Goal: Task Accomplishment & Management: Manage account settings

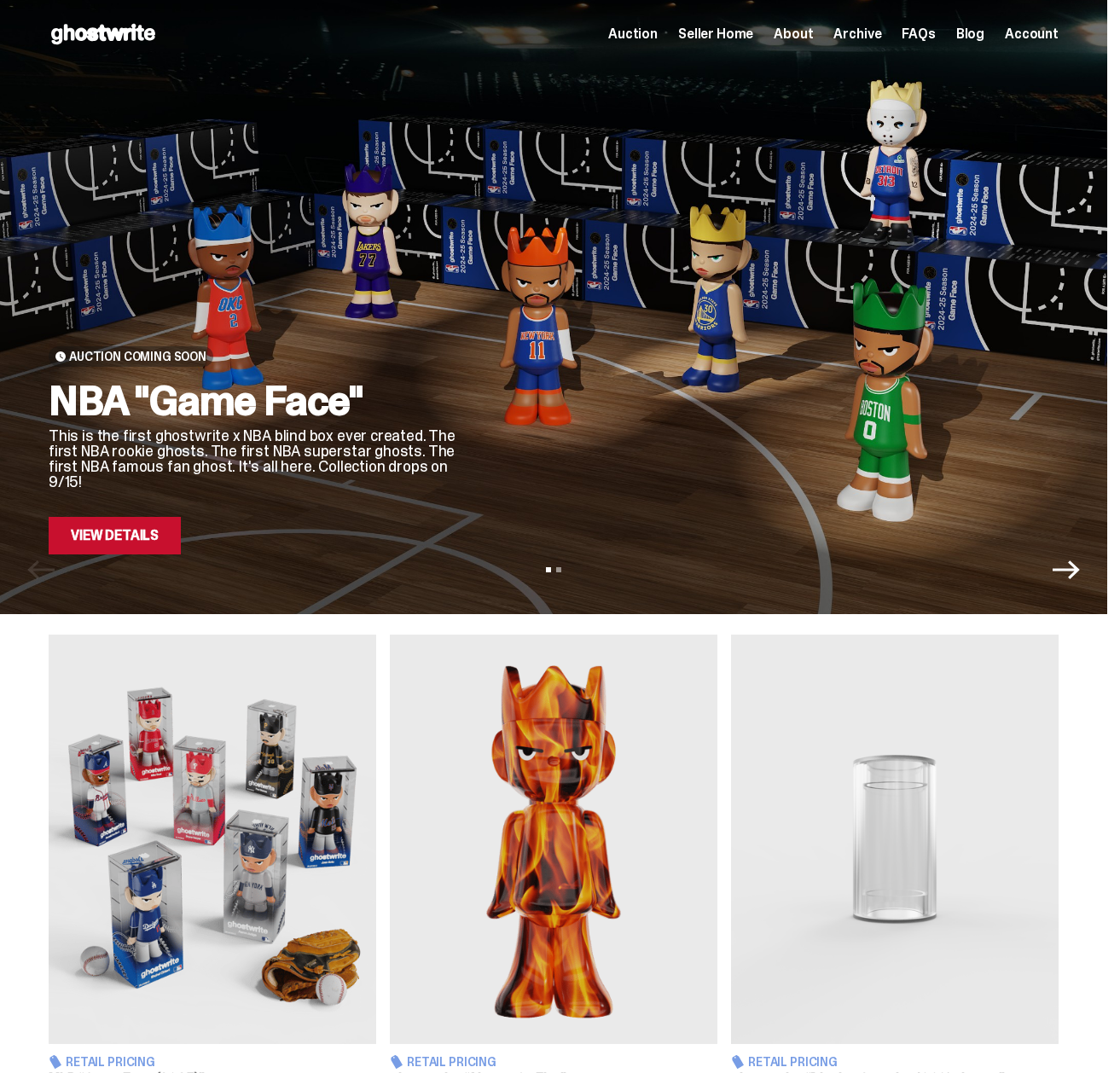
click at [705, 39] on span "Seller Home" at bounding box center [716, 34] width 75 height 14
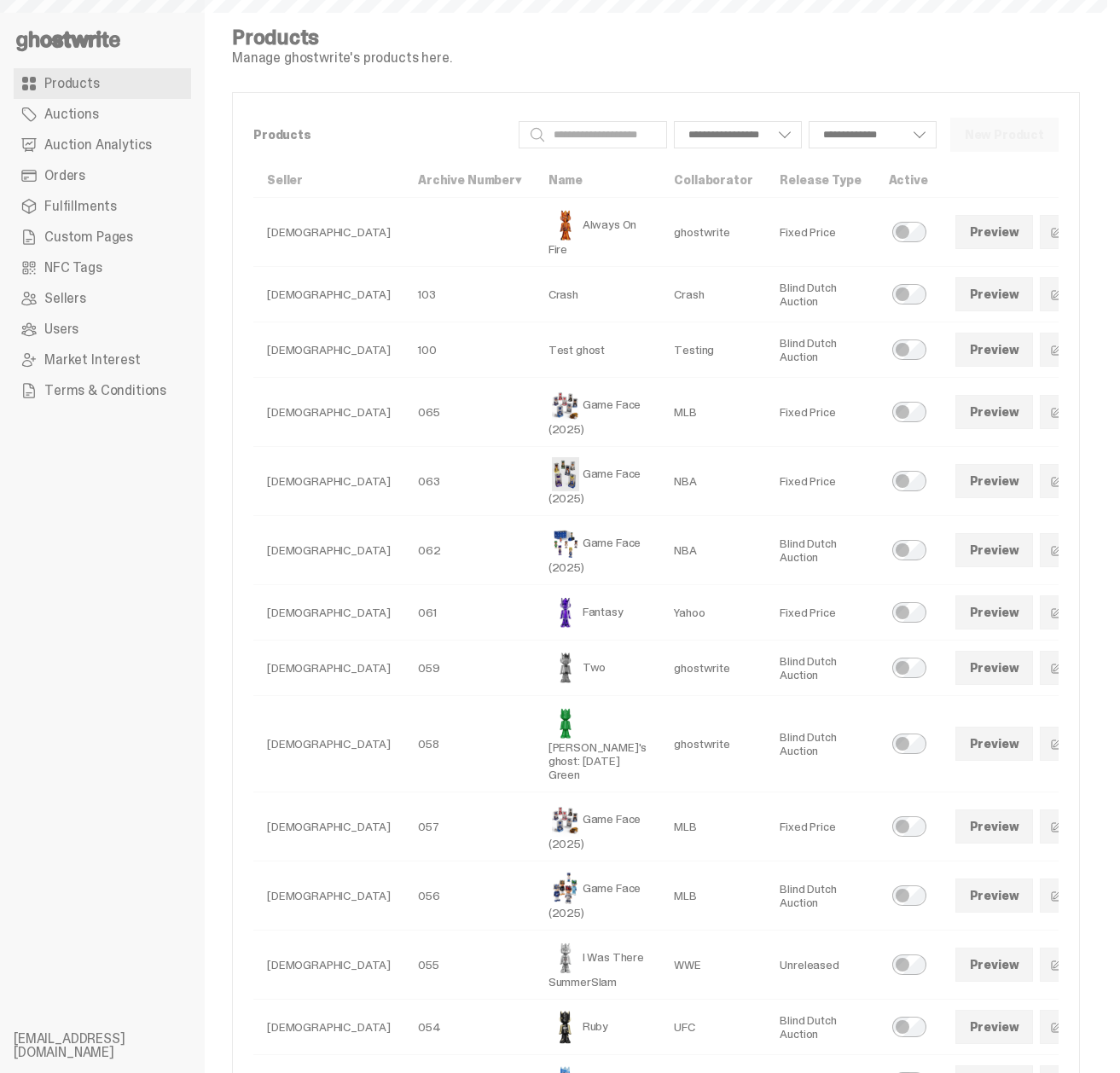
select select
click at [64, 186] on link "Orders" at bounding box center [102, 175] width 178 height 30
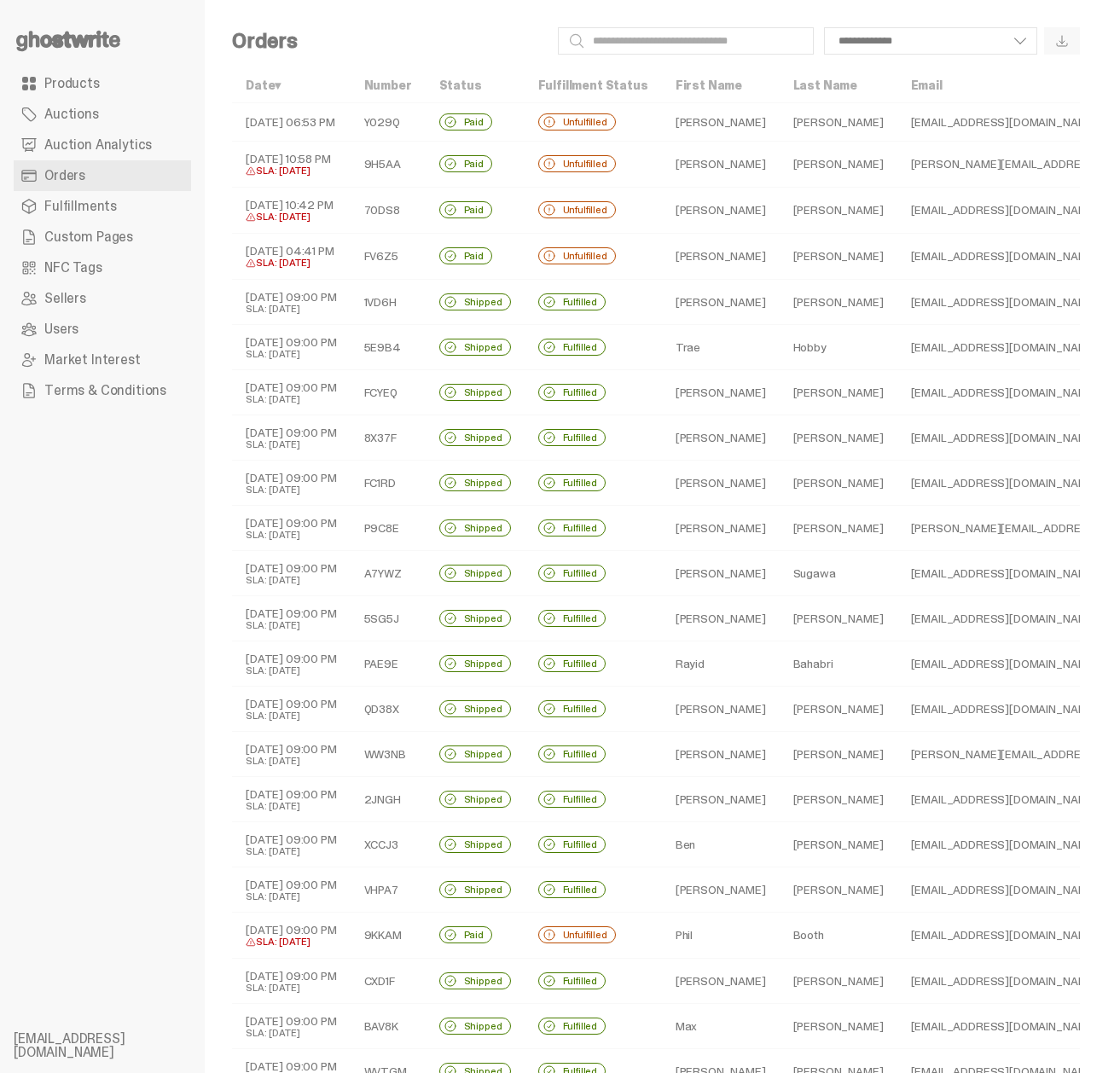
click at [745, 168] on td "George" at bounding box center [722, 165] width 118 height 46
